Goal: Task Accomplishment & Management: Manage account settings

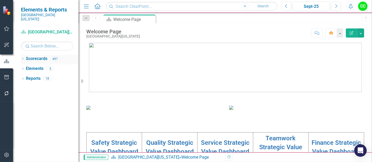
click at [23, 58] on icon "Dropdown" at bounding box center [23, 59] width 4 height 3
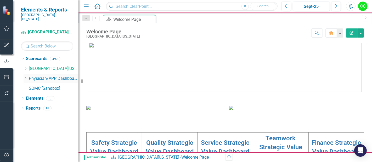
click at [25, 77] on icon "Dropdown" at bounding box center [26, 78] width 4 height 3
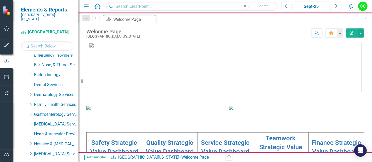
scroll to position [54, 0]
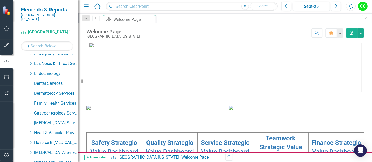
drag, startPoint x: 37, startPoint y: 125, endPoint x: 22, endPoint y: 89, distance: 39.1
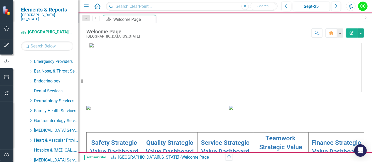
scroll to position [32, 0]
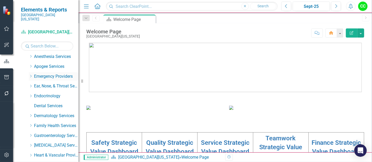
click at [31, 75] on icon at bounding box center [30, 76] width 1 height 3
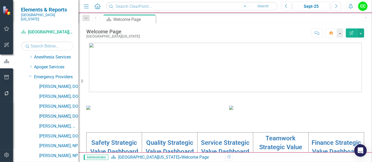
scroll to position [31, 0]
click at [30, 75] on icon "Dropdown" at bounding box center [30, 77] width 3 height 4
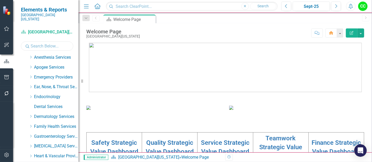
click at [43, 43] on input "text" at bounding box center [47, 46] width 52 height 9
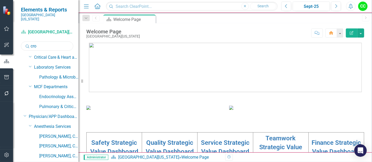
scroll to position [0, 0]
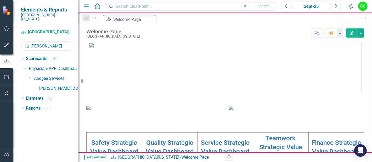
click at [63, 86] on link "[PERSON_NAME], DO" at bounding box center [58, 89] width 39 height 6
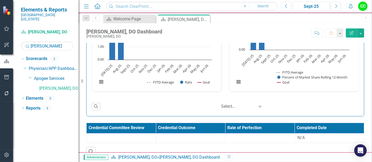
scroll to position [900, 0]
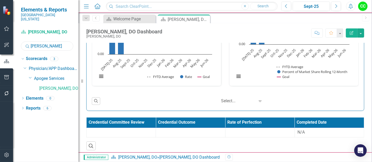
click at [48, 43] on input "[PERSON_NAME]" at bounding box center [47, 46] width 52 height 9
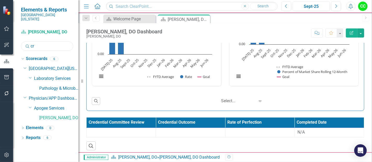
type input "c"
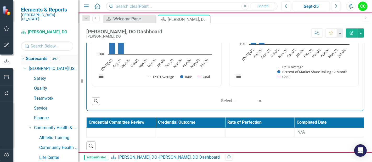
click at [44, 56] on link "Scorecards" at bounding box center [36, 59] width 21 height 6
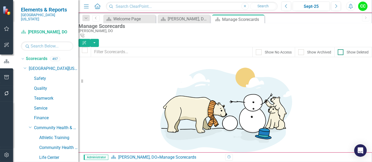
click at [338, 49] on input "Show Deleted" at bounding box center [339, 50] width 3 height 3
checkbox input "true"
click at [188, 51] on input "text" at bounding box center [172, 52] width 162 height 10
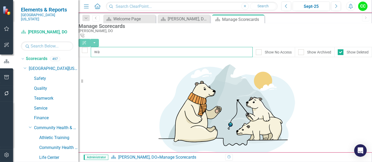
type input "w"
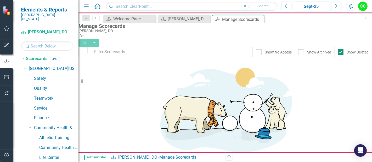
click at [338, 49] on div at bounding box center [341, 52] width 6 height 6
click at [338, 49] on input "Show Deleted" at bounding box center [339, 50] width 3 height 3
checkbox input "false"
click at [26, 66] on icon "Dropdown" at bounding box center [25, 68] width 3 height 4
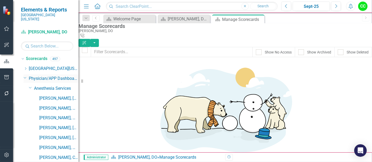
click at [24, 76] on icon "Dropdown" at bounding box center [25, 78] width 3 height 4
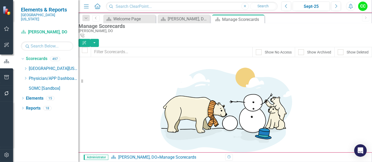
click at [41, 125] on div "Dropdown Scorecards 497 Dropdown Southern [US_STATE] Medical Center Safety Qual…" at bounding box center [45, 109] width 65 height 108
click at [40, 42] on input "text" at bounding box center [47, 46] width 52 height 9
click at [52, 86] on link "[PERSON_NAME], MD" at bounding box center [58, 89] width 39 height 6
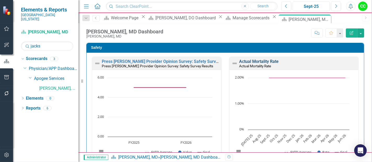
click at [263, 61] on link "Actual Mortality Rate" at bounding box center [258, 61] width 39 height 5
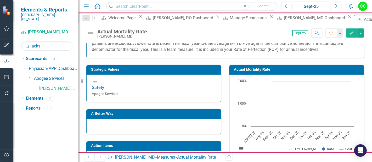
scroll to position [104, 0]
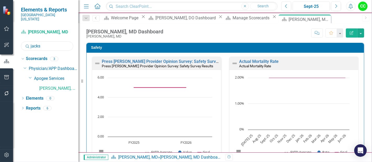
click at [58, 42] on input "jacks" at bounding box center [47, 46] width 52 height 9
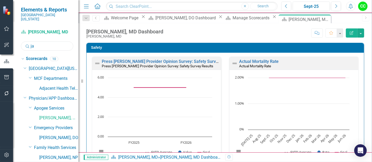
type input "j"
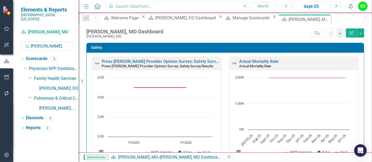
click at [131, 7] on input "text" at bounding box center [192, 6] width 172 height 9
click at [50, 46] on input "[PERSON_NAME]" at bounding box center [47, 46] width 52 height 9
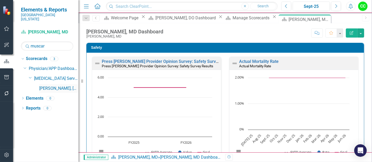
click at [48, 86] on link "[PERSON_NAME], [GEOGRAPHIC_DATA]" at bounding box center [58, 89] width 39 height 6
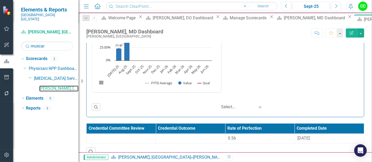
scroll to position [789, 0]
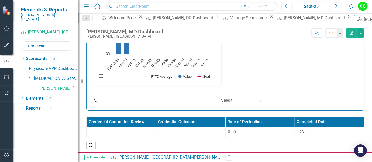
click at [51, 43] on input "muscar" at bounding box center [47, 46] width 52 height 9
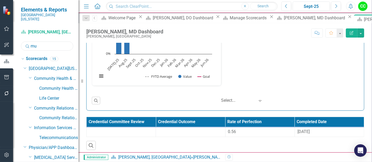
type input "m"
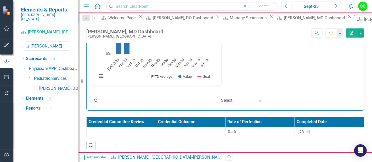
type input "[PERSON_NAME]"
click at [57, 86] on link "[PERSON_NAME], DO" at bounding box center [58, 89] width 39 height 6
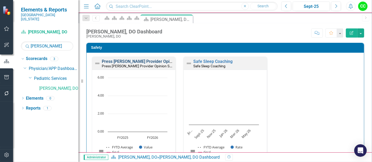
click at [156, 61] on link "Press [PERSON_NAME] Provider Opinion Survey: Safety Survey Results" at bounding box center [168, 61] width 133 height 5
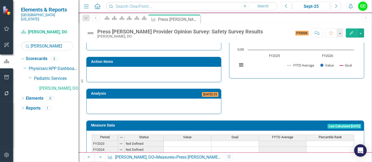
scroll to position [377, 0]
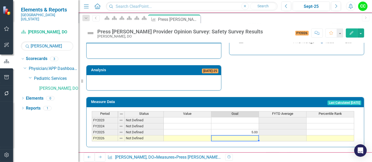
click at [256, 136] on td at bounding box center [235, 139] width 48 height 6
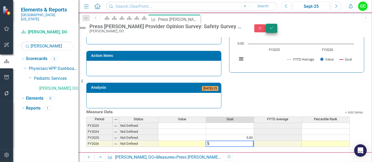
type textarea "5"
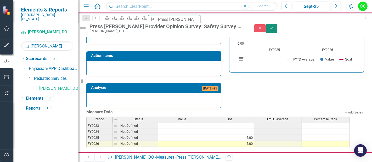
click at [274, 30] on icon "Save" at bounding box center [271, 28] width 5 height 4
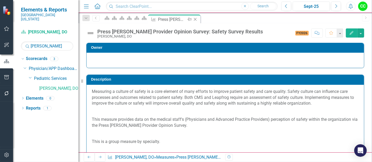
click at [198, 17] on icon "Close" at bounding box center [194, 19] width 5 height 4
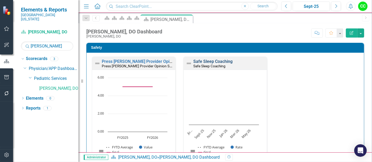
click at [214, 61] on link "Safe Sleep Coaching" at bounding box center [212, 61] width 39 height 5
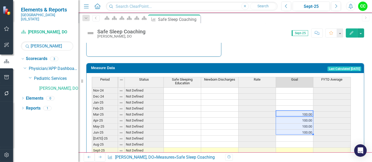
drag, startPoint x: 308, startPoint y: 112, endPoint x: 303, endPoint y: 131, distance: 19.3
click at [303, 131] on tbody "Jan-24 Not Defined Feb-24 Not Defined Mar-24 Not Defined Apr-24 Not Defined May…" at bounding box center [221, 117] width 259 height 181
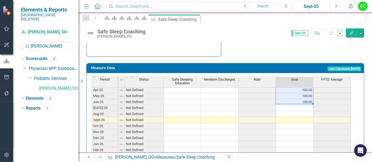
scroll to position [200, 0]
click at [92, 108] on div "Period Status Safe Sleeping Education Newborn Discharges Rate Goal FYTD Average…" at bounding box center [92, 81] width 0 height 191
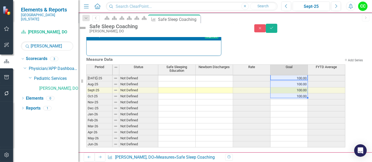
scroll to position [205, 0]
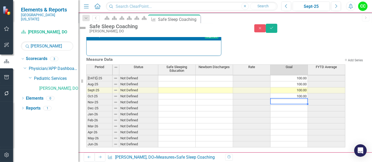
click at [306, 114] on tbody "Jun-24 Not Defined [DATE]-24 Not Defined Aug-24 Not Defined Sept-24 Not Defined…" at bounding box center [215, 72] width 259 height 151
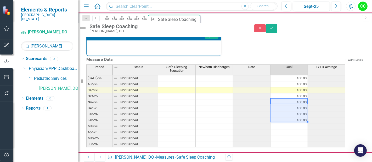
scroll to position [226, 0]
click at [303, 124] on td at bounding box center [288, 127] width 37 height 6
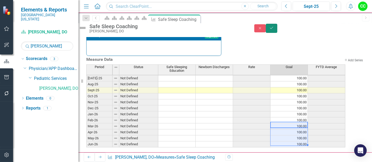
click at [277, 32] on button "Save" at bounding box center [272, 28] width 12 height 9
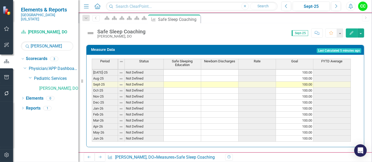
scroll to position [216, 0]
click at [197, 18] on icon at bounding box center [195, 19] width 3 height 3
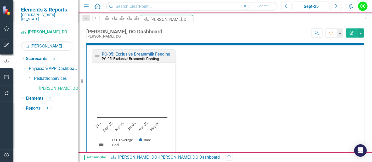
scroll to position [158, 0]
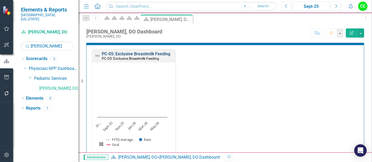
click at [138, 52] on link "PC-05: Exclusive Breastmilk Feeding" at bounding box center [136, 54] width 69 height 5
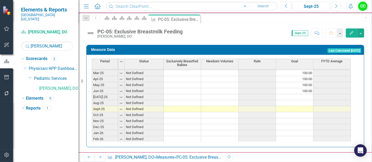
scroll to position [192, 0]
click at [302, 94] on tbody "Jan-24 Not Defined Feb-24 Not Defined Mar-24 Not Defined Apr-24 Not Defined May…" at bounding box center [221, 76] width 259 height 181
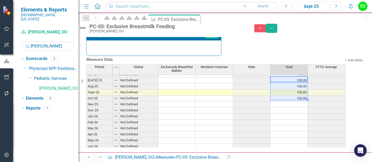
scroll to position [226, 0]
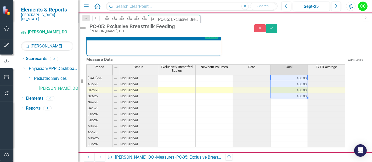
click at [301, 94] on tbody "Mar-24 Not Defined Apr-24 Not Defined May-24 Not Defined Jun-24 Not Defined [DA…" at bounding box center [215, 63] width 259 height 169
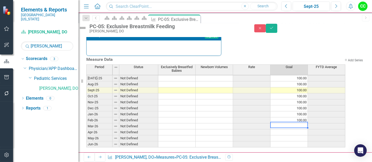
click at [298, 124] on td at bounding box center [288, 127] width 37 height 6
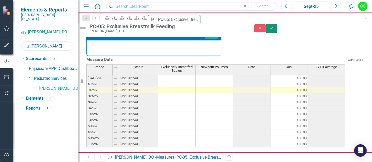
click at [277, 26] on button "Save" at bounding box center [272, 28] width 12 height 9
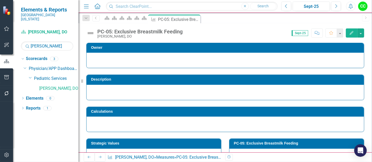
click at [360, 26] on div "PC-05: Exclusive Breastmilk Feeding [PERSON_NAME], DO Score: N/A Sept-25 Comple…" at bounding box center [224, 31] width 293 height 16
